Goal: Task Accomplishment & Management: Manage account settings

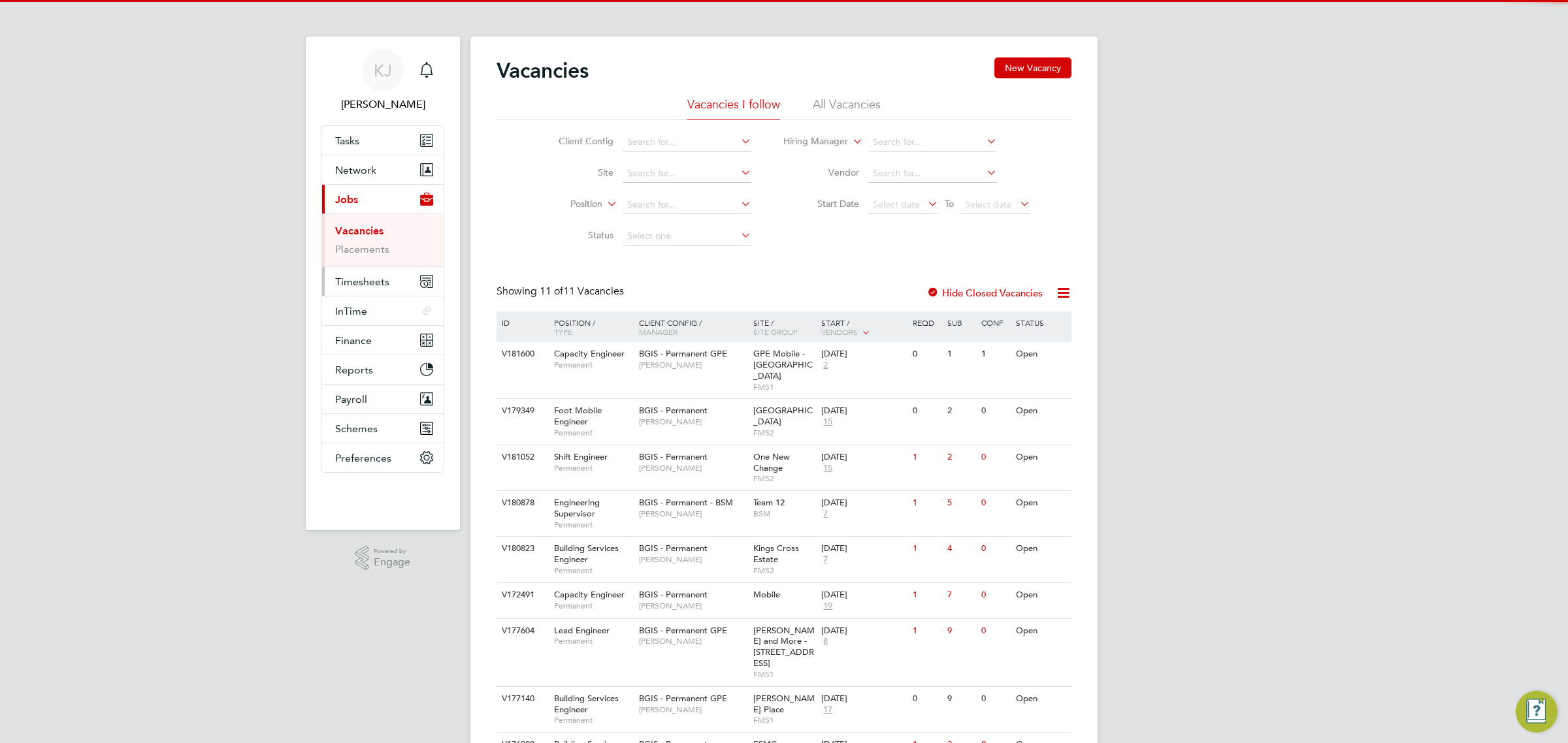
click at [369, 277] on span "Timesheets" at bounding box center [362, 281] width 54 height 12
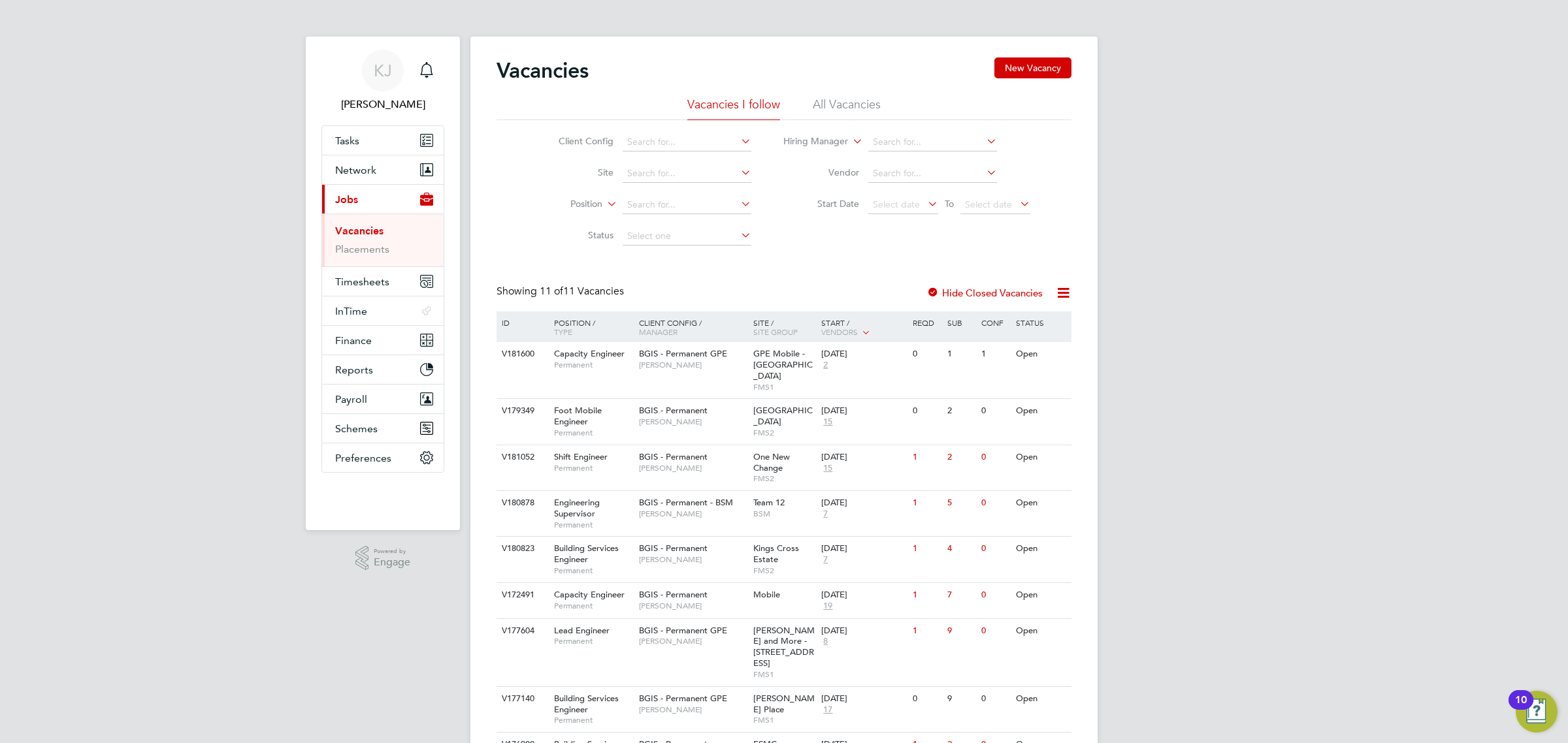
click at [871, 100] on li "All Vacancies" at bounding box center [846, 108] width 68 height 24
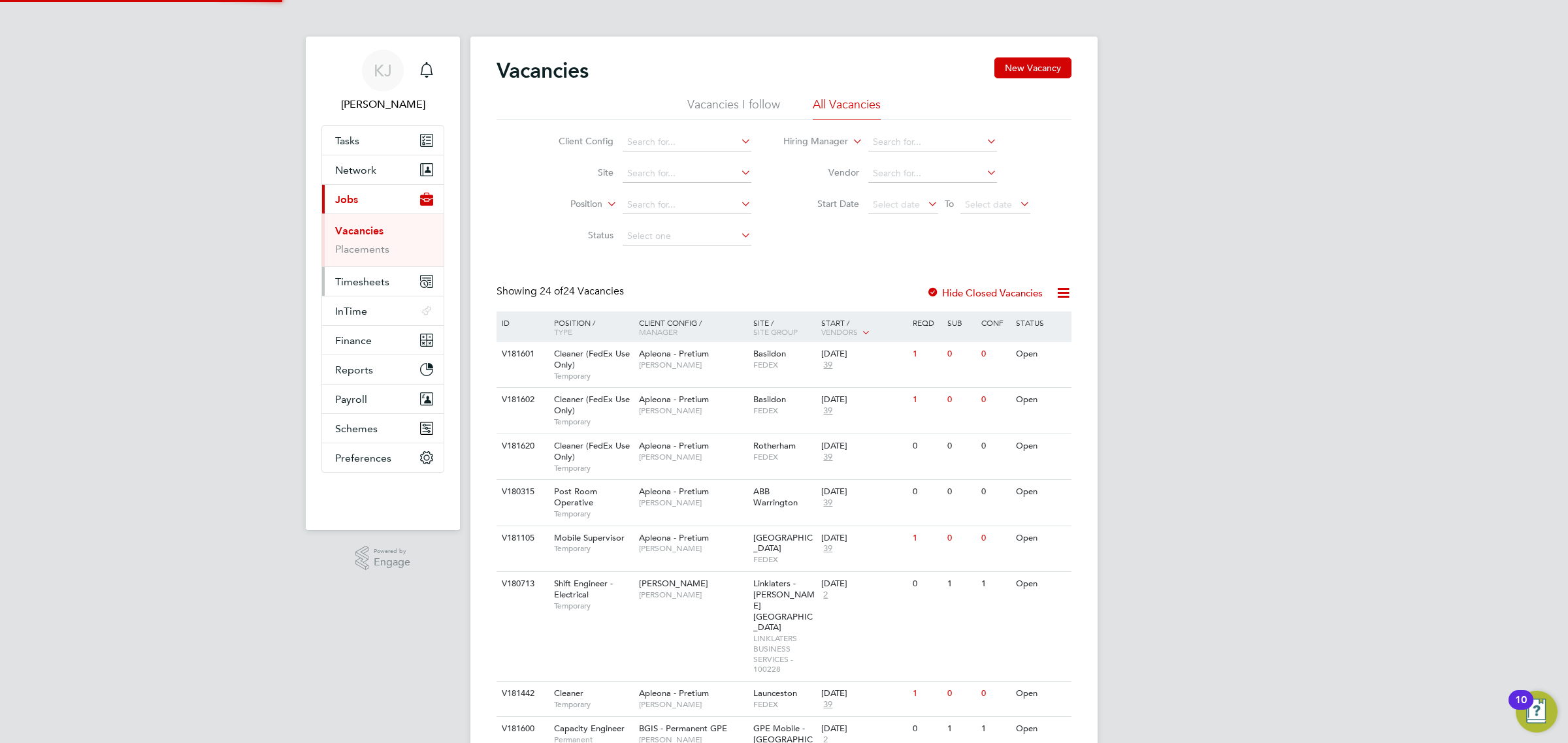
click at [352, 279] on span "Timesheets" at bounding box center [362, 281] width 54 height 12
click at [360, 261] on link "Timesheets" at bounding box center [362, 260] width 54 height 12
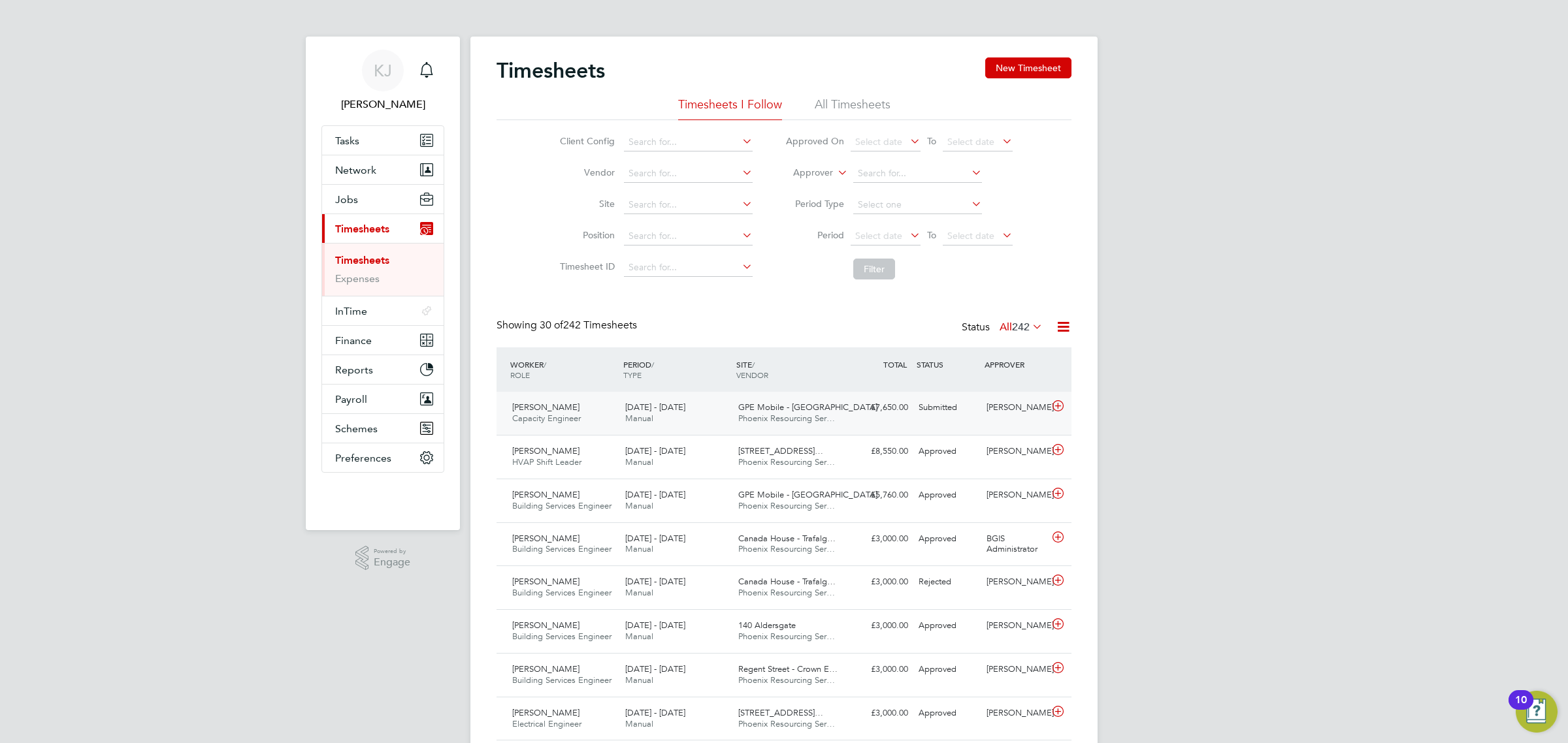
click at [630, 412] on span "27 Sep - 3 Oct 2025" at bounding box center [655, 407] width 60 height 11
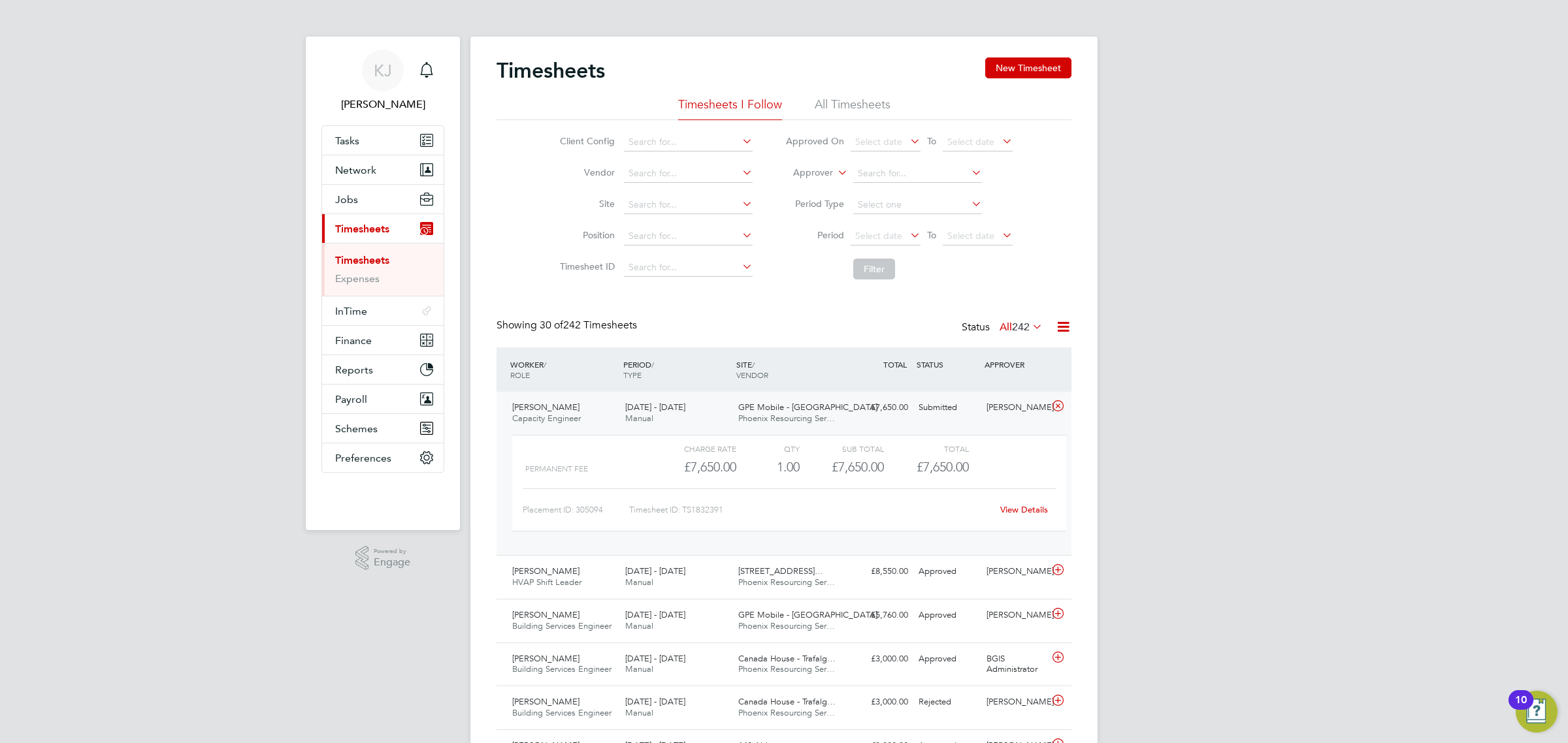
click at [1024, 507] on link "View Details" at bounding box center [1024, 510] width 48 height 11
